Goal: Navigation & Orientation: Go to known website

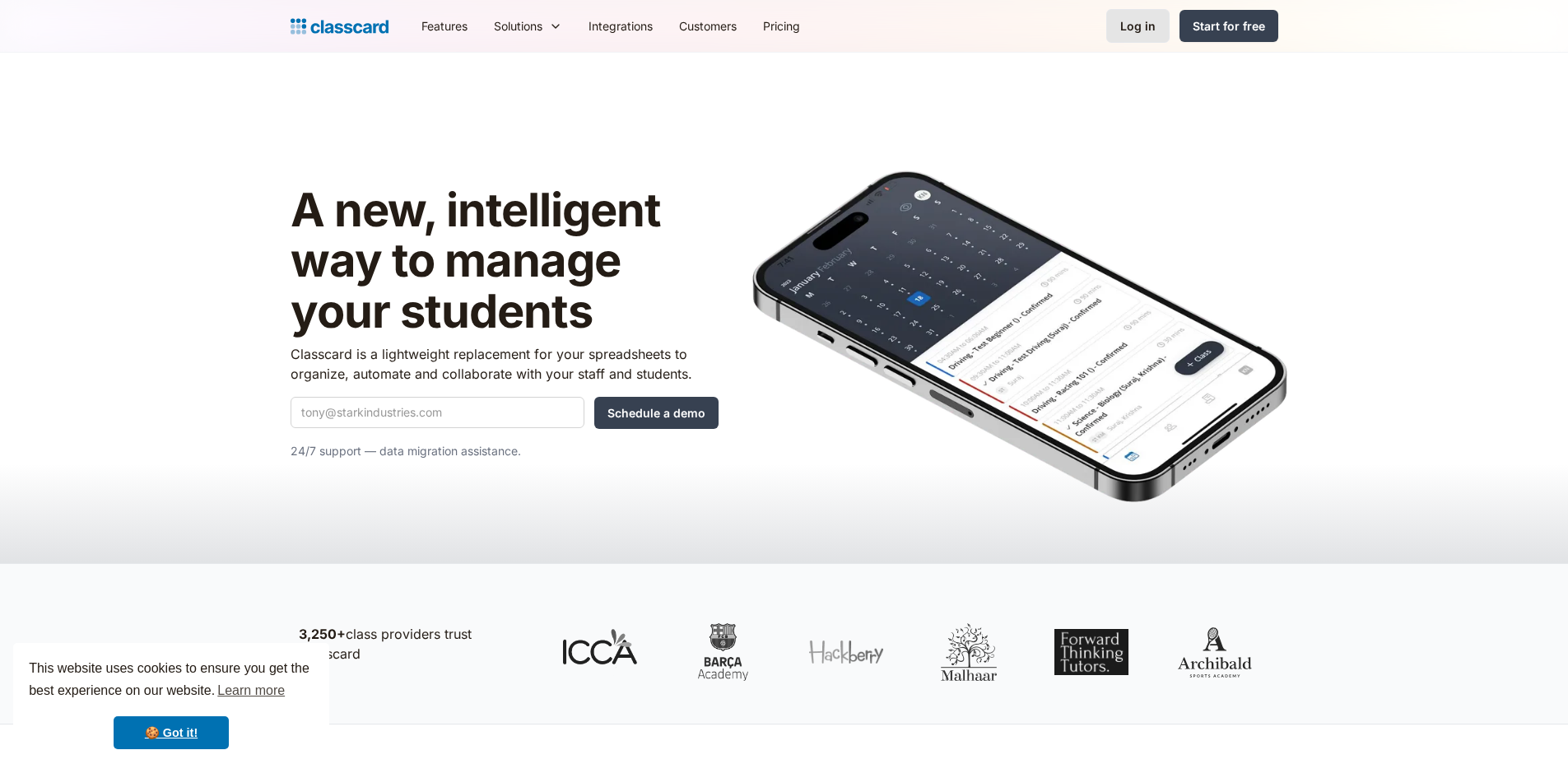
click at [1135, 24] on div "Log in" at bounding box center [1138, 26] width 36 height 17
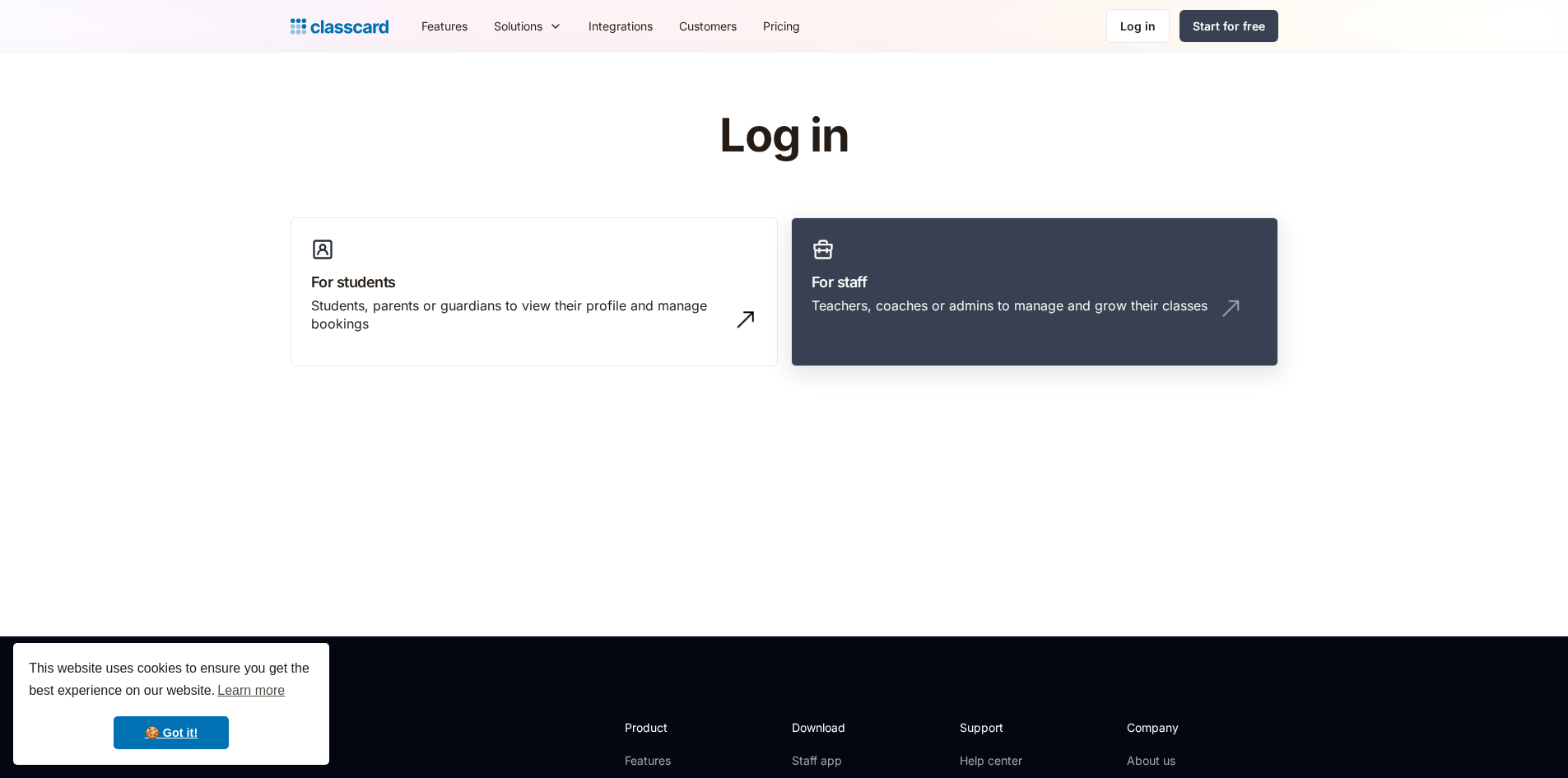
click at [960, 231] on link "For staff Teachers, coaches or admins to manage and grow their classes" at bounding box center [1035, 292] width 487 height 150
